Goal: Register for event/course

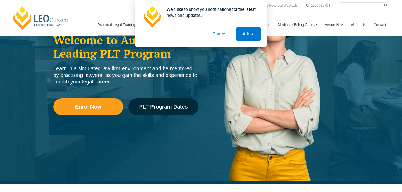
click at [220, 35] on button "Cancel" at bounding box center [219, 33] width 27 height 13
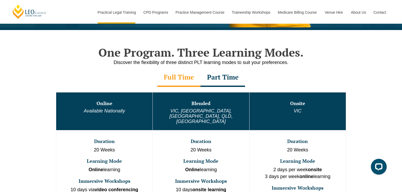
scroll to position [253, 0]
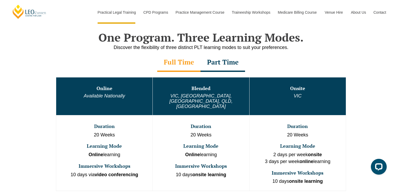
click at [210, 63] on div "Part Time" at bounding box center [222, 63] width 45 height 18
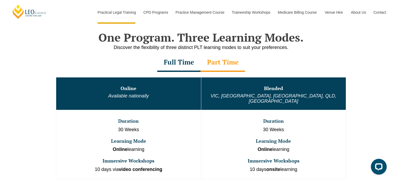
click at [179, 62] on div "Full Time" at bounding box center [178, 63] width 43 height 18
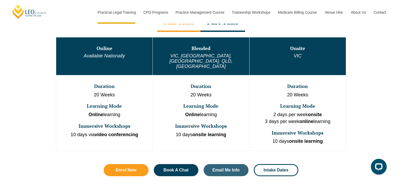
scroll to position [295, 0]
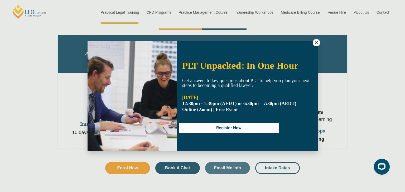
click at [315, 40] on icon at bounding box center [316, 42] width 5 height 5
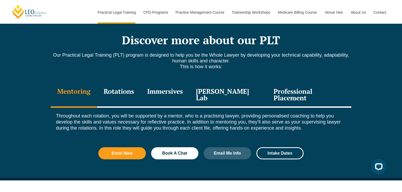
scroll to position [717, 0]
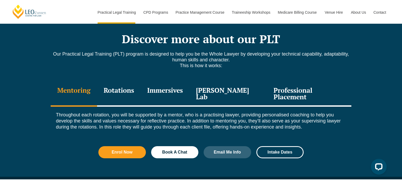
click at [128, 82] on div "Rotations" at bounding box center [119, 94] width 44 height 25
